Goal: Feedback & Contribution: Submit feedback/report problem

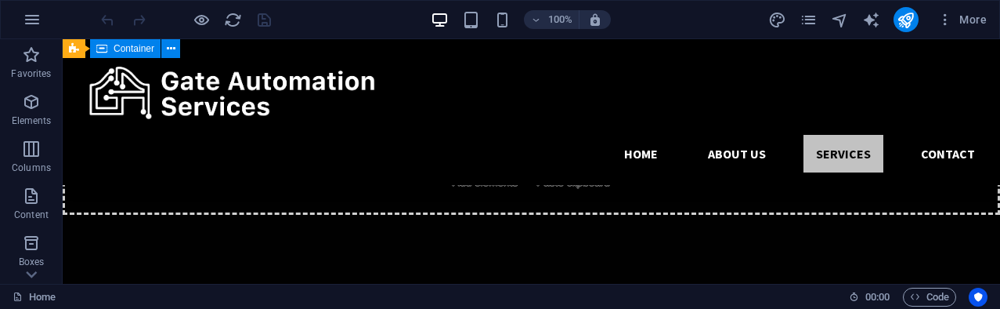
scroll to position [2399, 0]
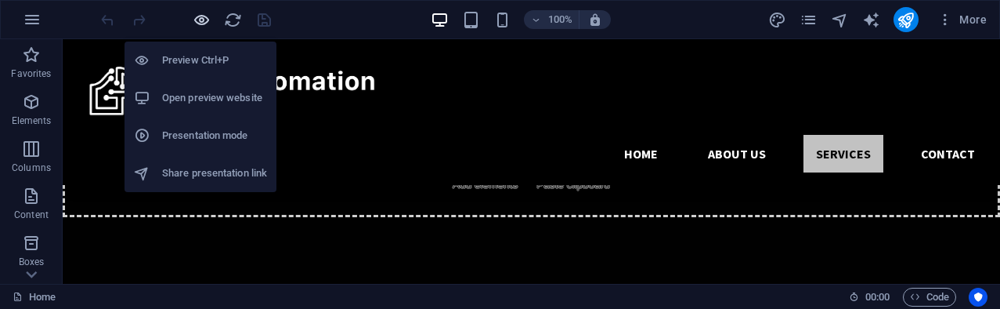
click at [204, 24] on icon "button" at bounding box center [202, 20] width 18 height 18
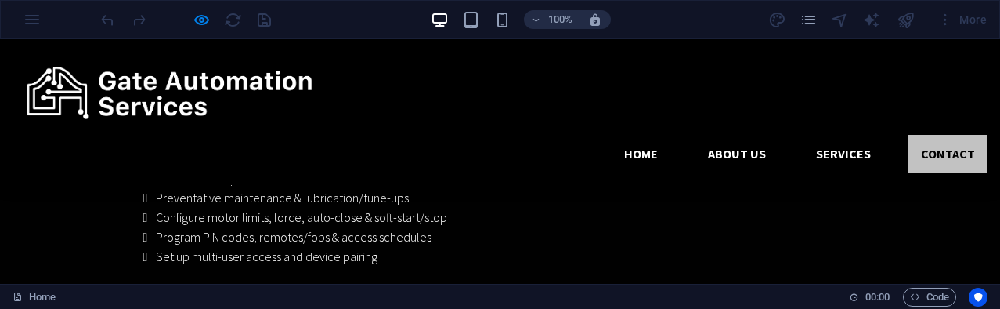
scroll to position [2881, 0]
type input "111111111"
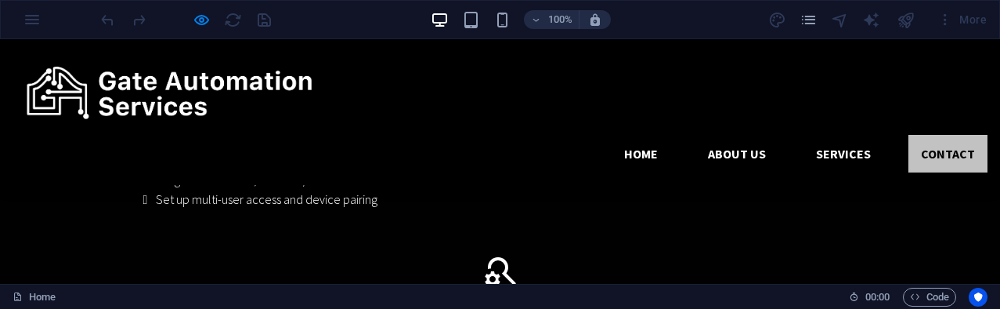
scroll to position [2948, 0]
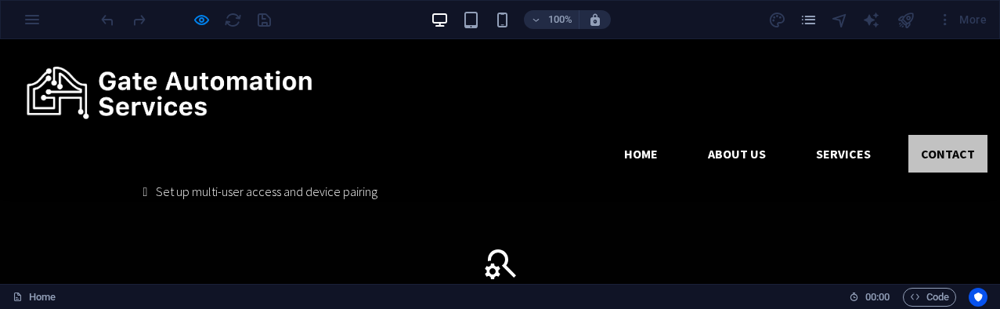
type input "yyy"
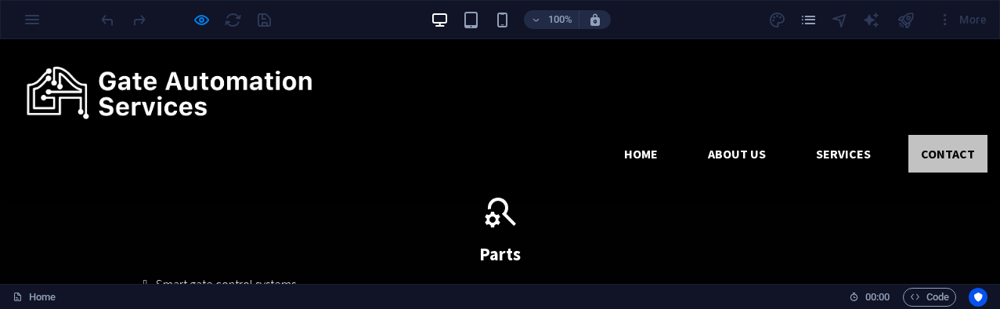
scroll to position [3015, 0]
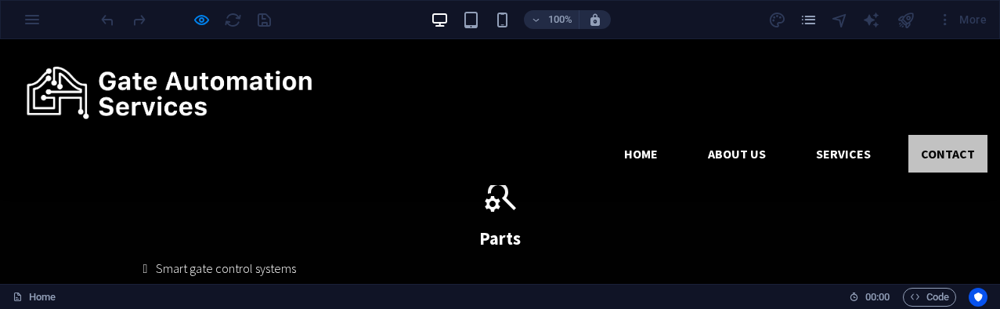
type input "[EMAIL_ADDRESS][DOMAIN_NAME]"
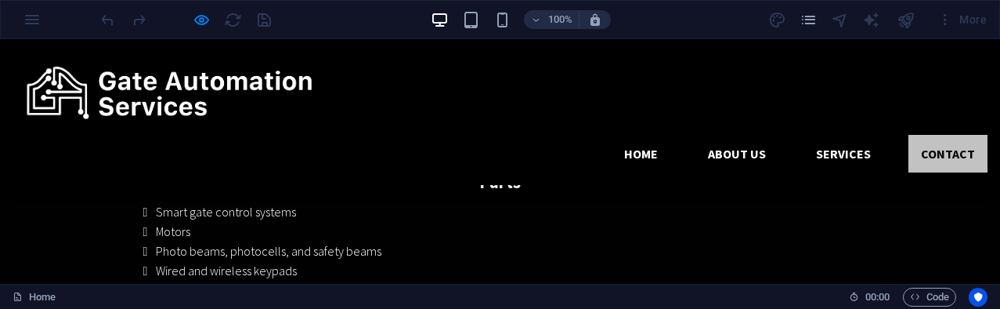
scroll to position [3069, 0]
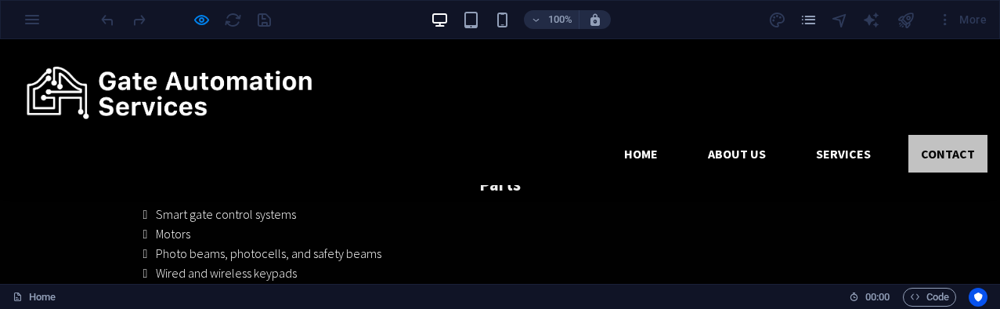
select select "0"
type textarea "Test"
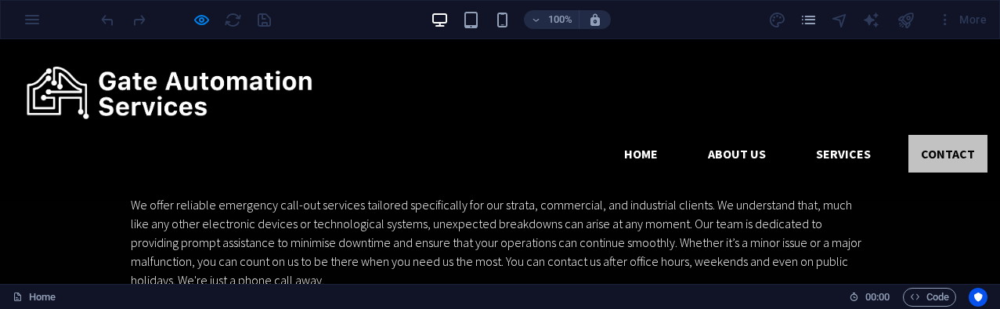
scroll to position [3335, 0]
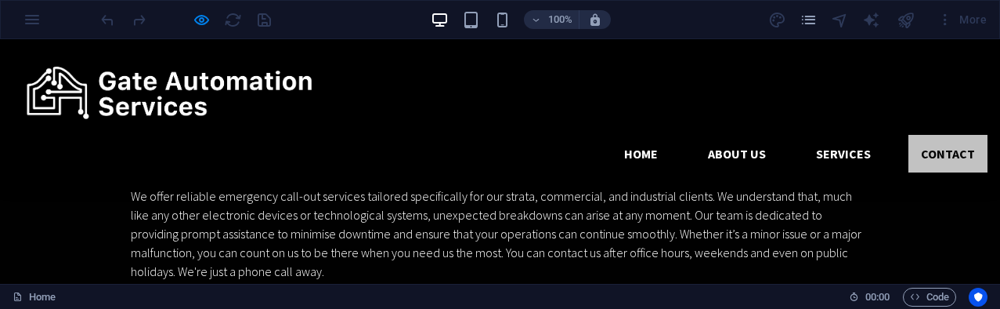
type input "jjjjj"
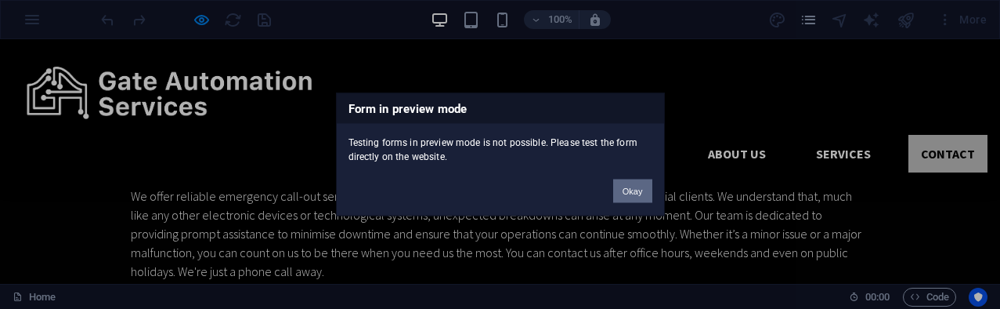
click at [636, 190] on button "Okay" at bounding box center [632, 191] width 39 height 24
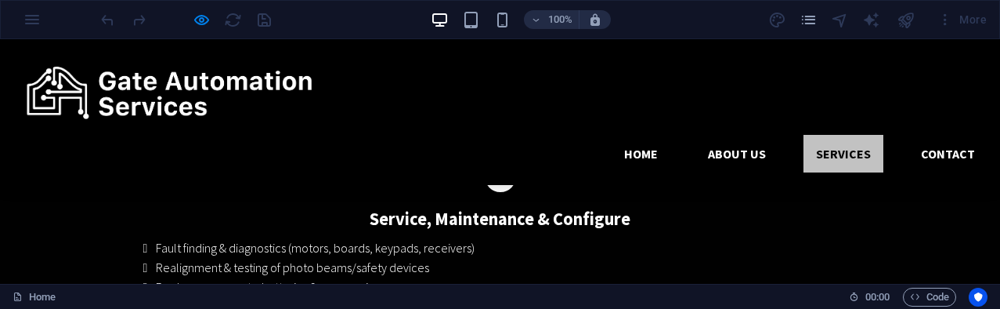
scroll to position [2798, 0]
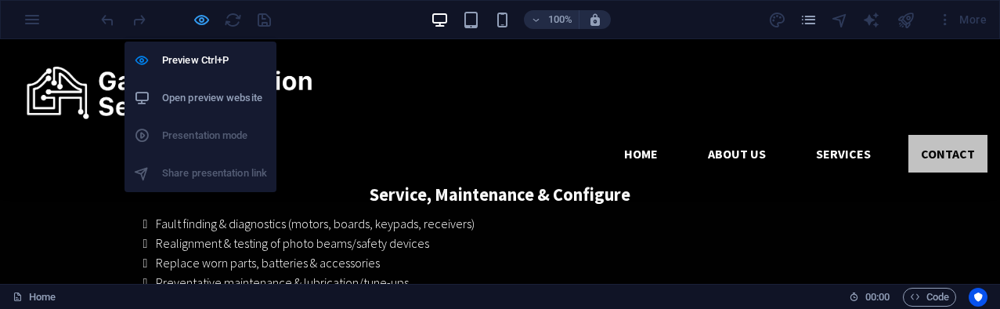
click at [201, 24] on icon "button" at bounding box center [202, 20] width 18 height 18
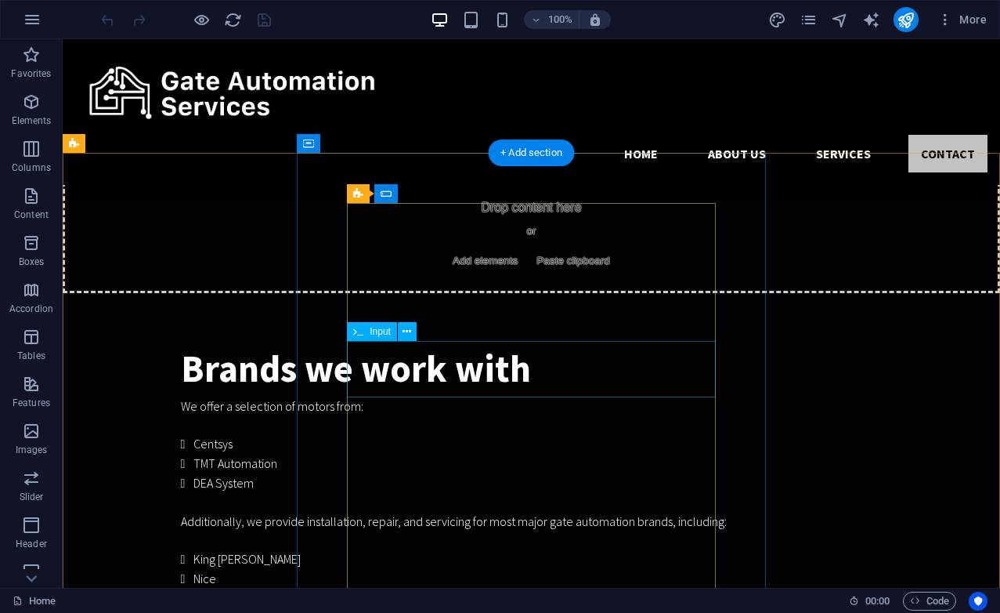
scroll to position [4028, 0]
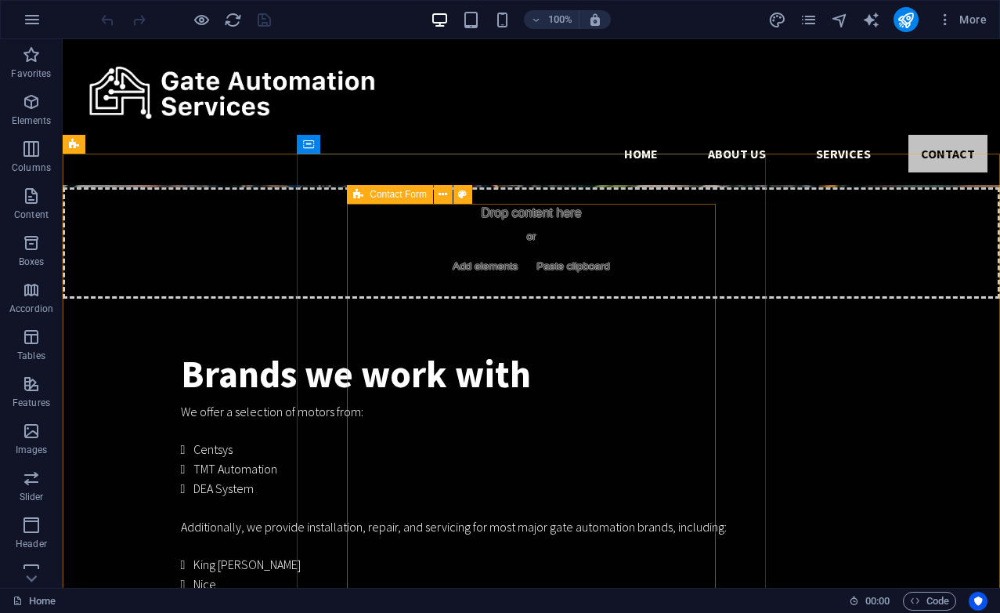
click at [360, 197] on icon at bounding box center [358, 194] width 10 height 19
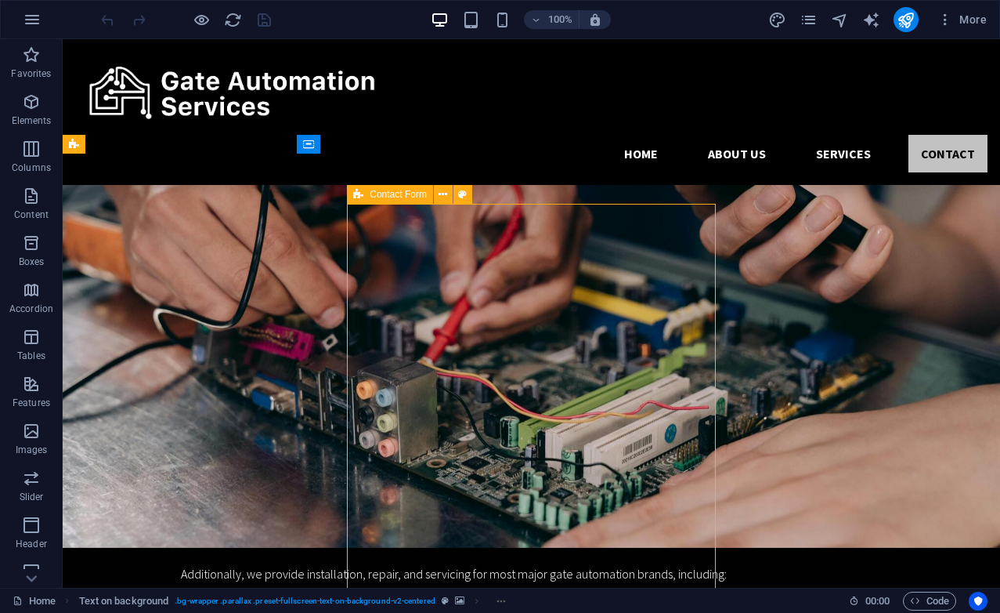
select select "rem"
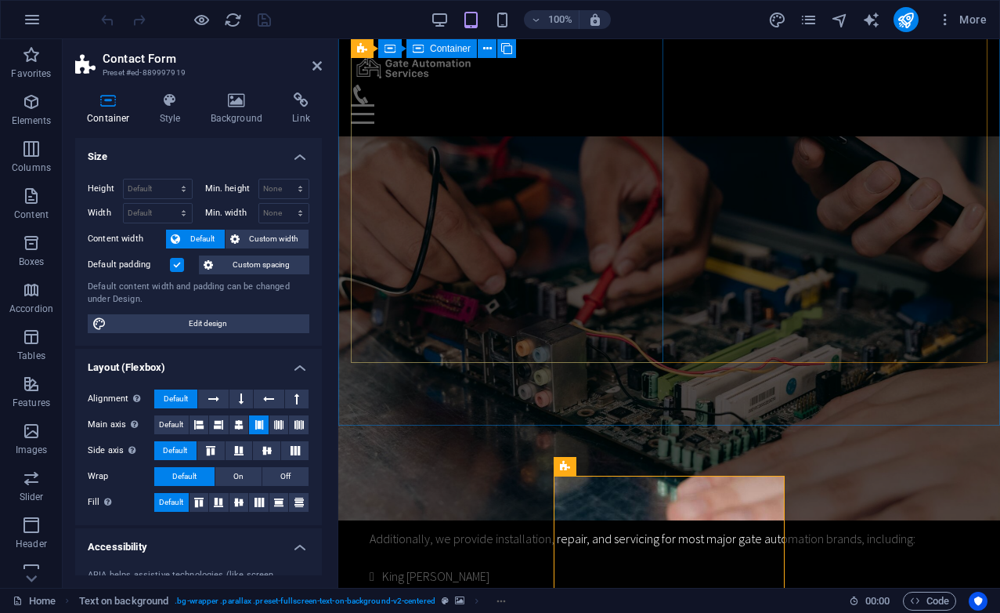
scroll to position [4120, 0]
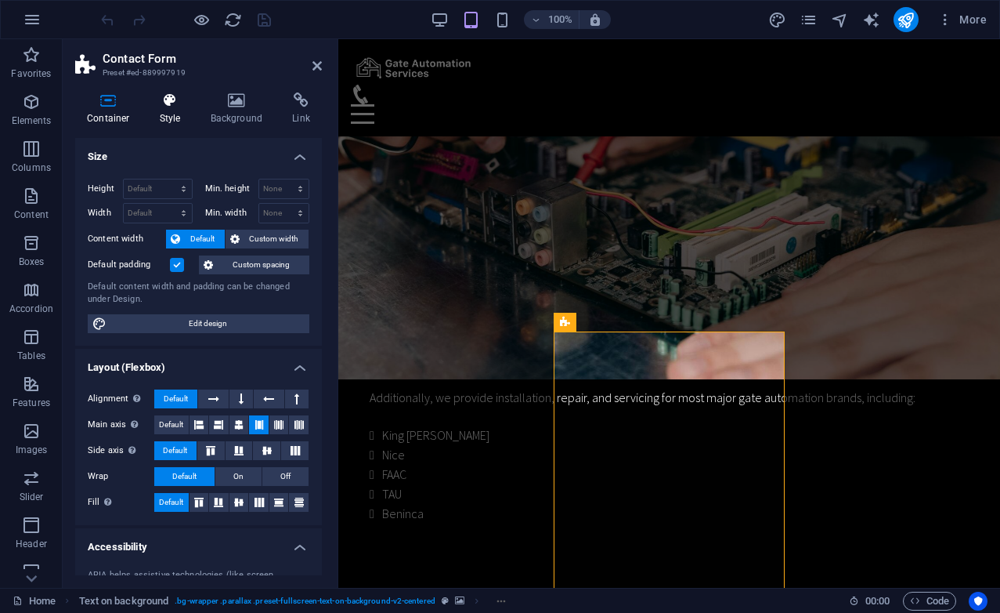
click at [180, 116] on h4 "Style" at bounding box center [173, 108] width 51 height 33
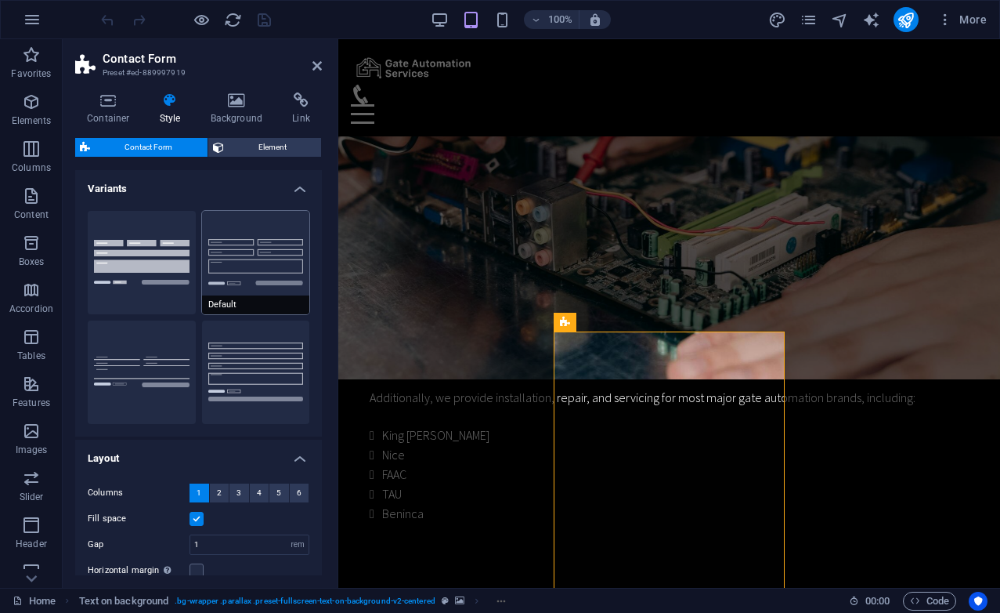
scroll to position [189, 0]
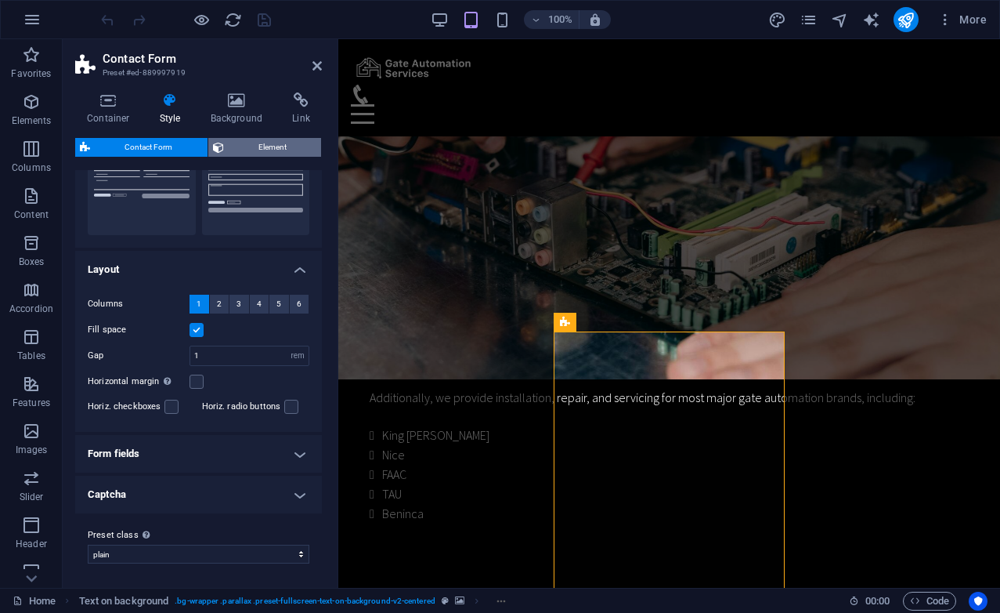
click at [267, 153] on span "Element" at bounding box center [273, 147] width 89 height 19
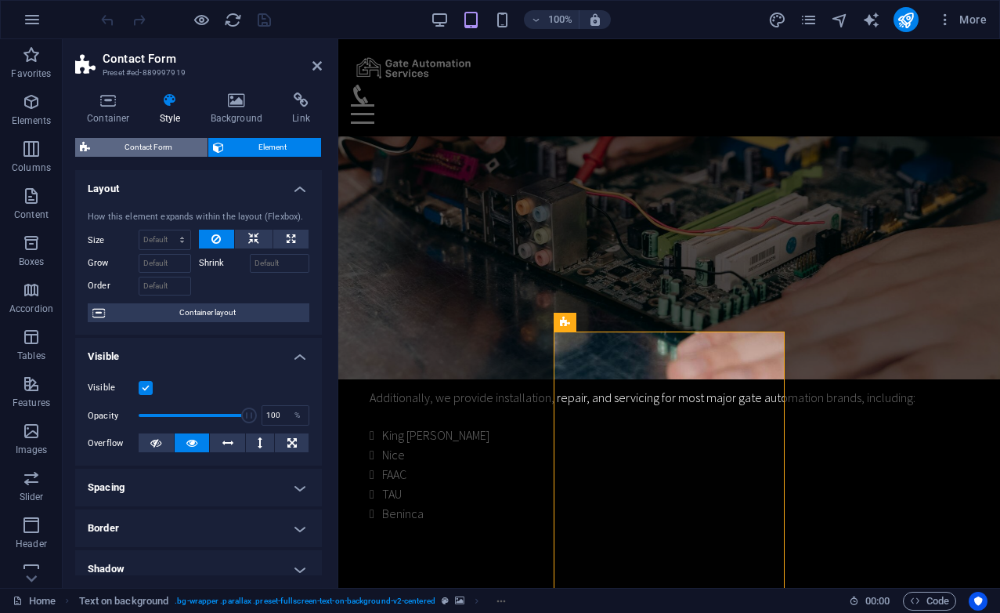
click at [170, 146] on span "Contact Form" at bounding box center [149, 147] width 108 height 19
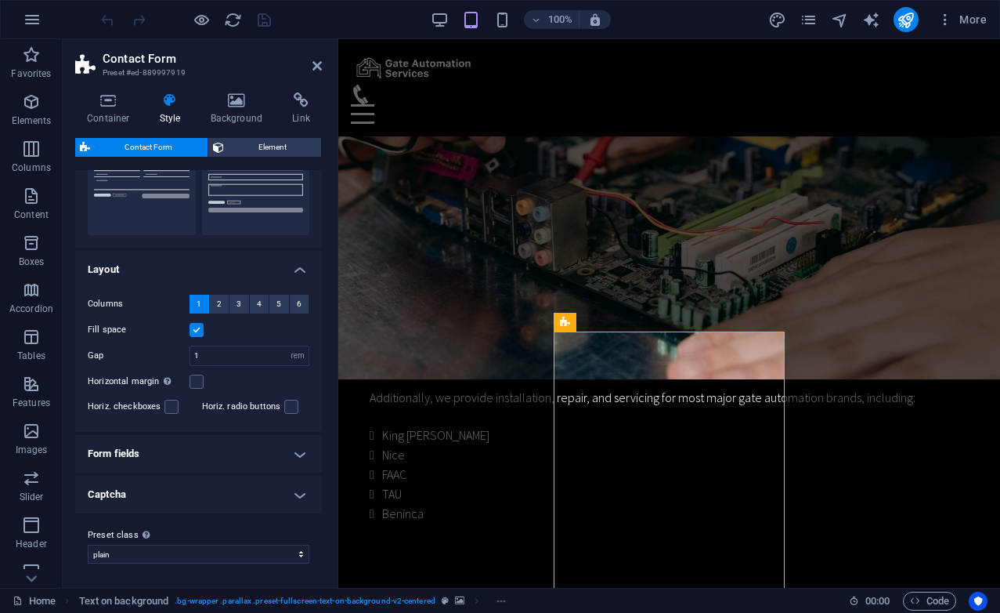
click at [299, 308] on h4 "Form fields" at bounding box center [198, 454] width 247 height 38
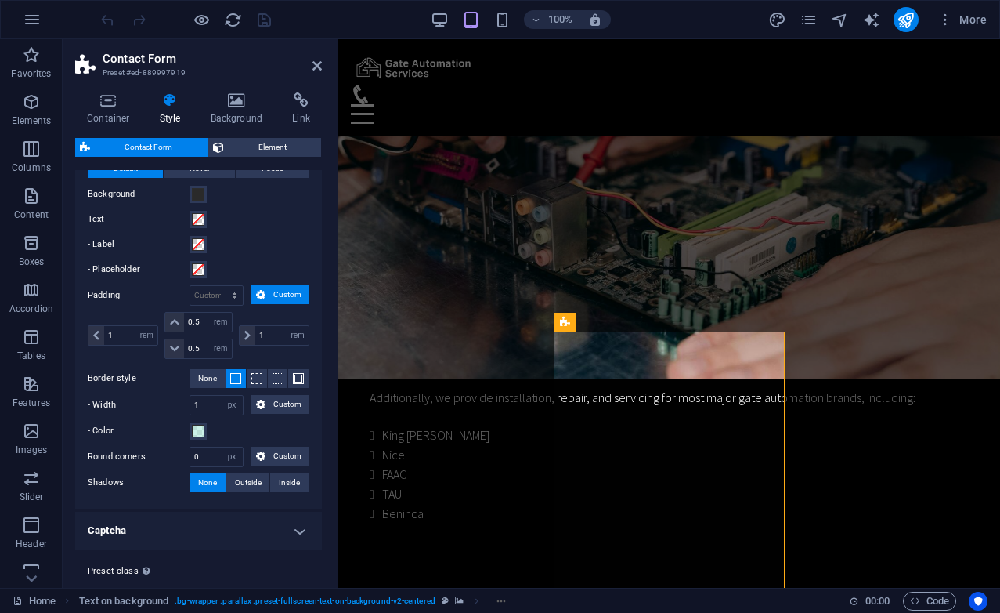
scroll to position [577, 0]
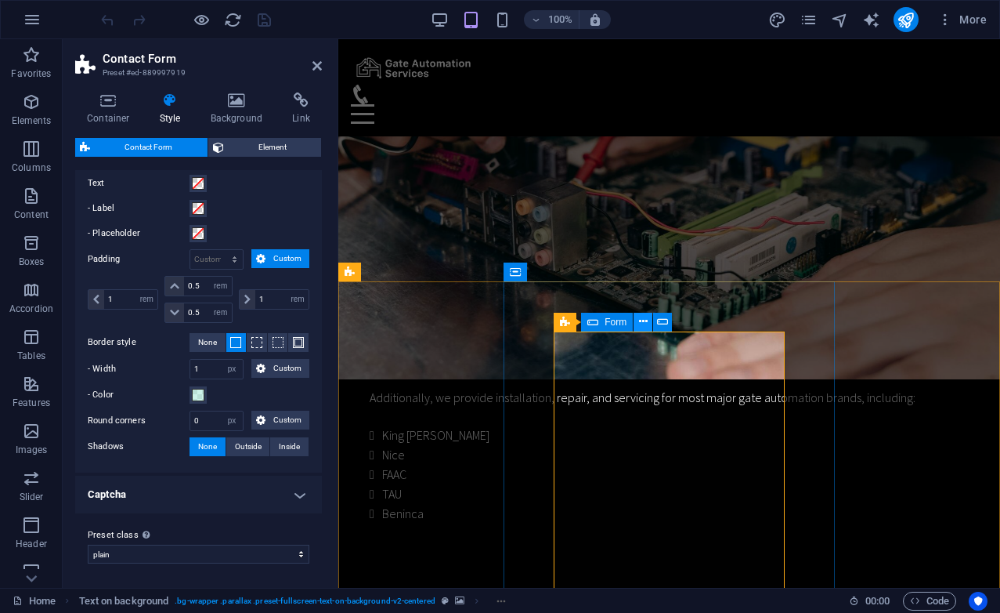
click at [640, 308] on icon at bounding box center [643, 321] width 9 height 16
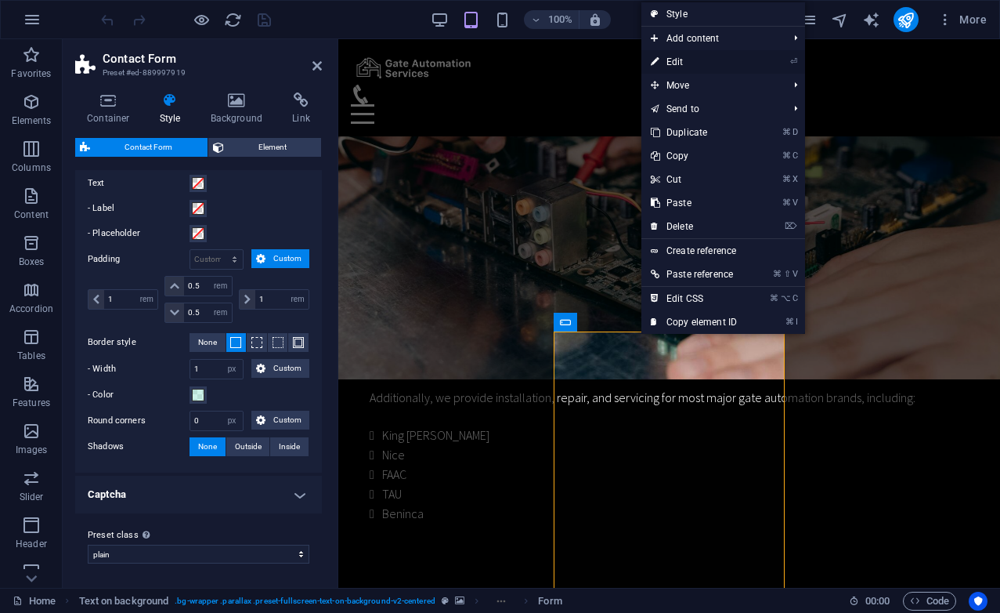
click at [695, 62] on link "⏎ Edit" at bounding box center [694, 62] width 105 height 24
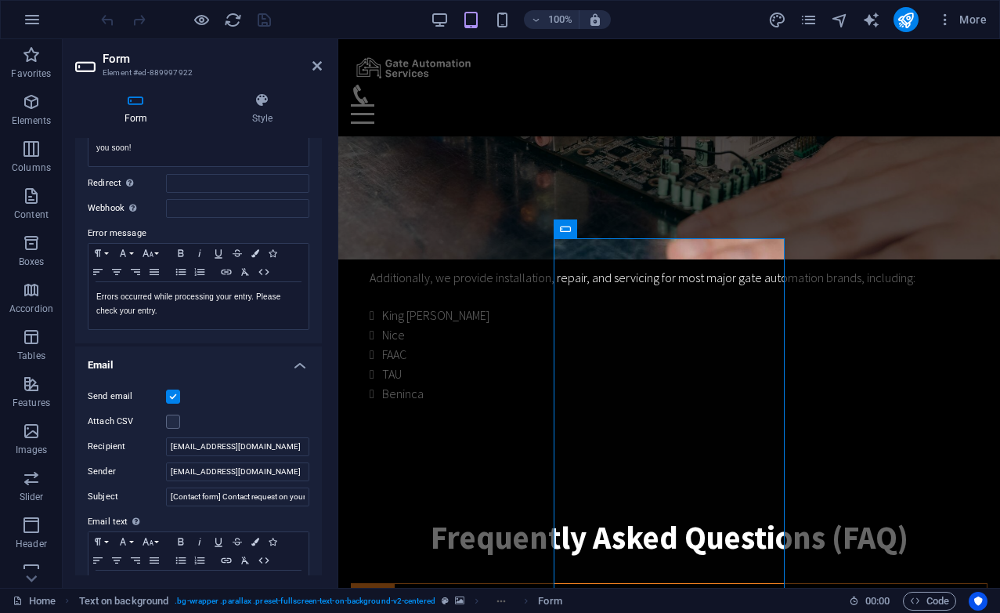
scroll to position [0, 0]
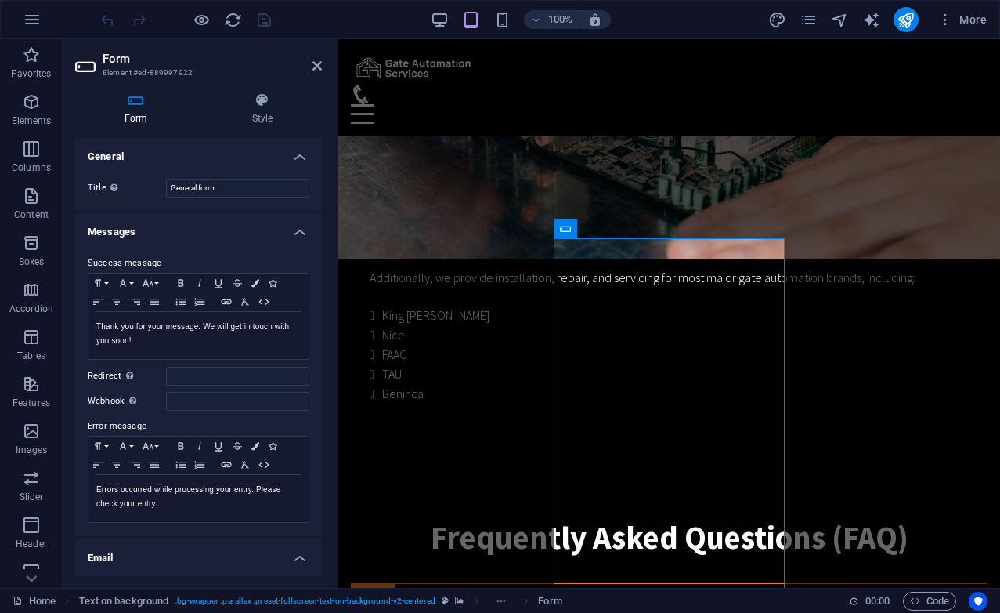
click at [293, 231] on h4 "Messages" at bounding box center [198, 227] width 247 height 28
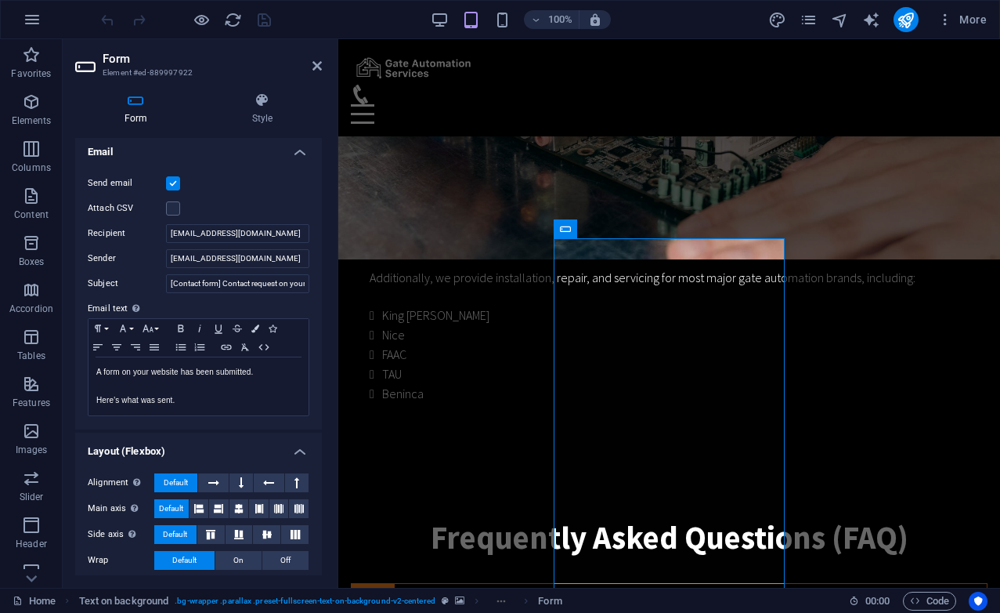
scroll to position [141, 0]
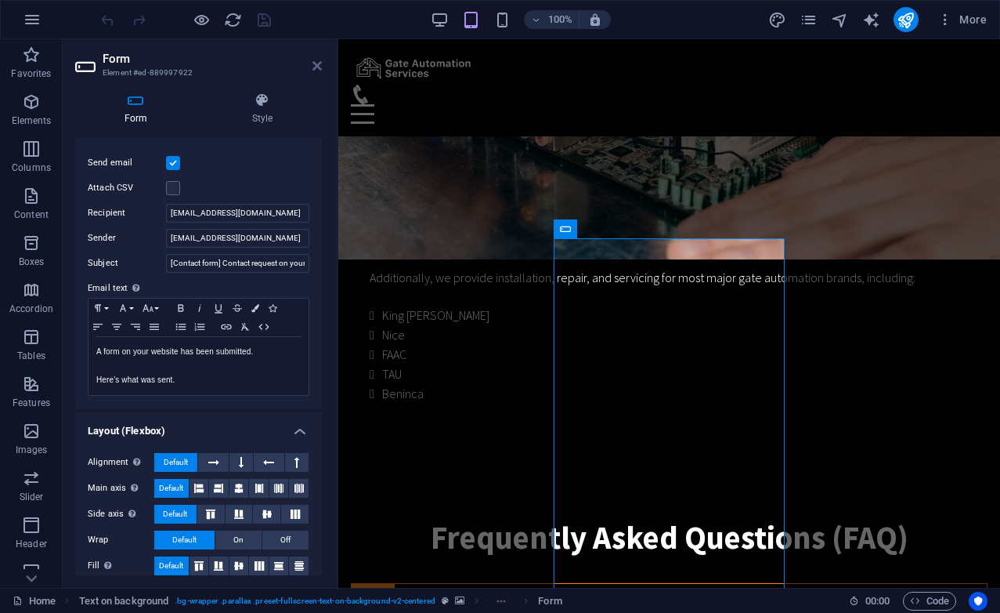
click at [318, 63] on icon at bounding box center [317, 66] width 9 height 13
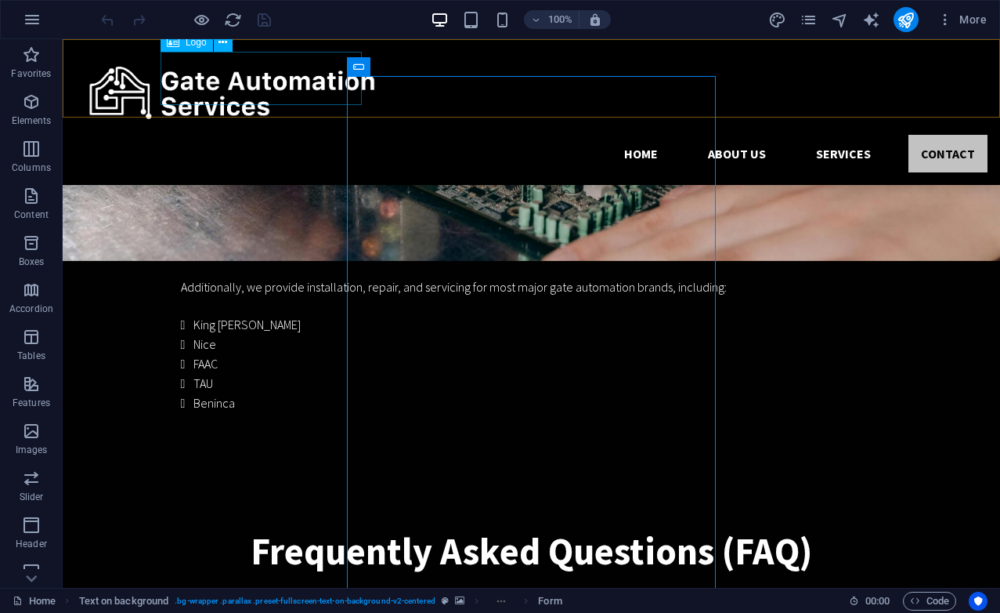
scroll to position [4142, 0]
